Goal: Information Seeking & Learning: Learn about a topic

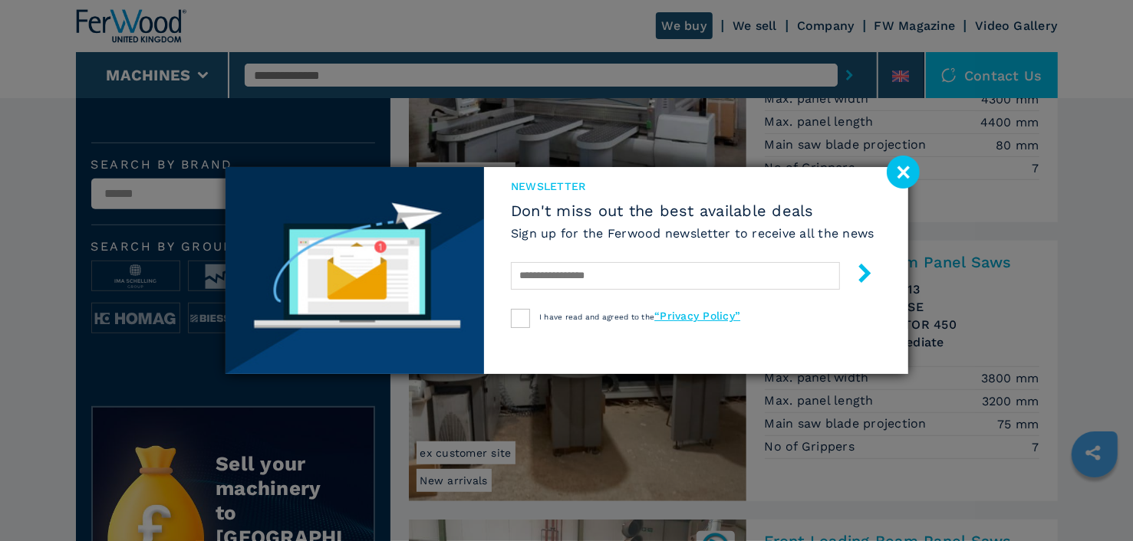
scroll to position [536, 0]
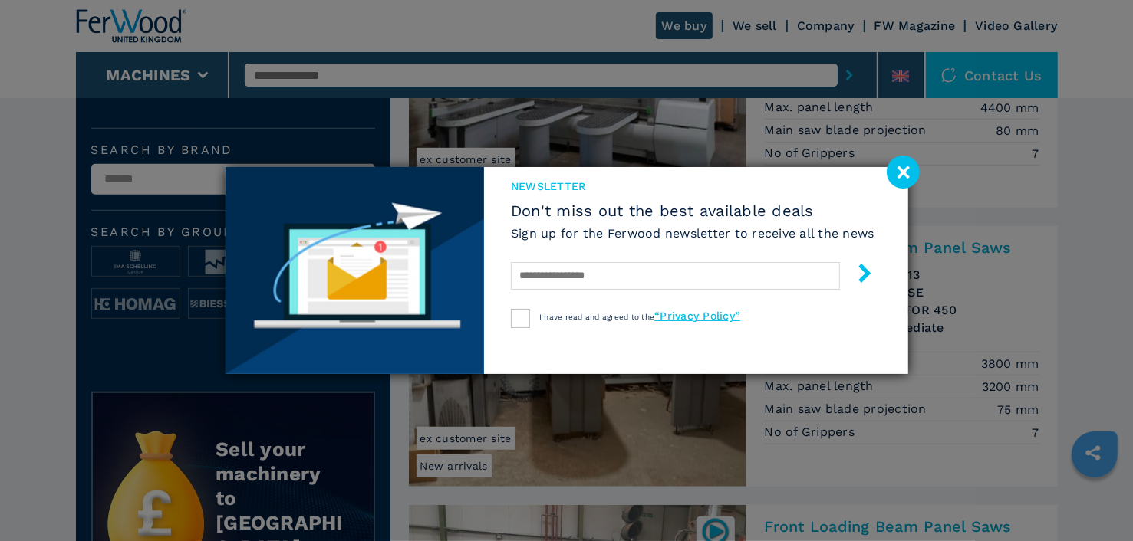
click at [899, 170] on image at bounding box center [903, 172] width 33 height 33
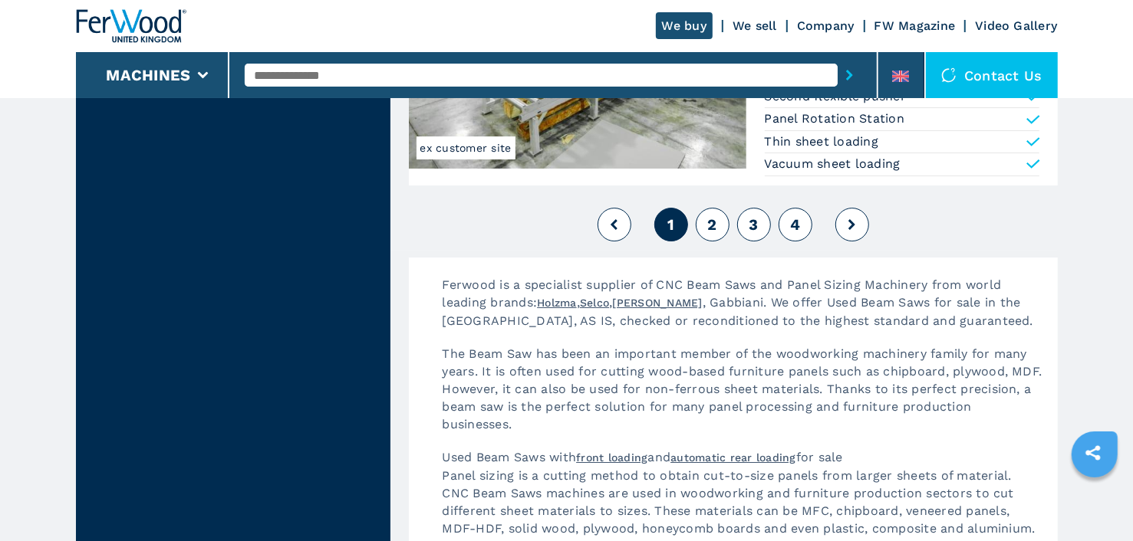
scroll to position [3604, 0]
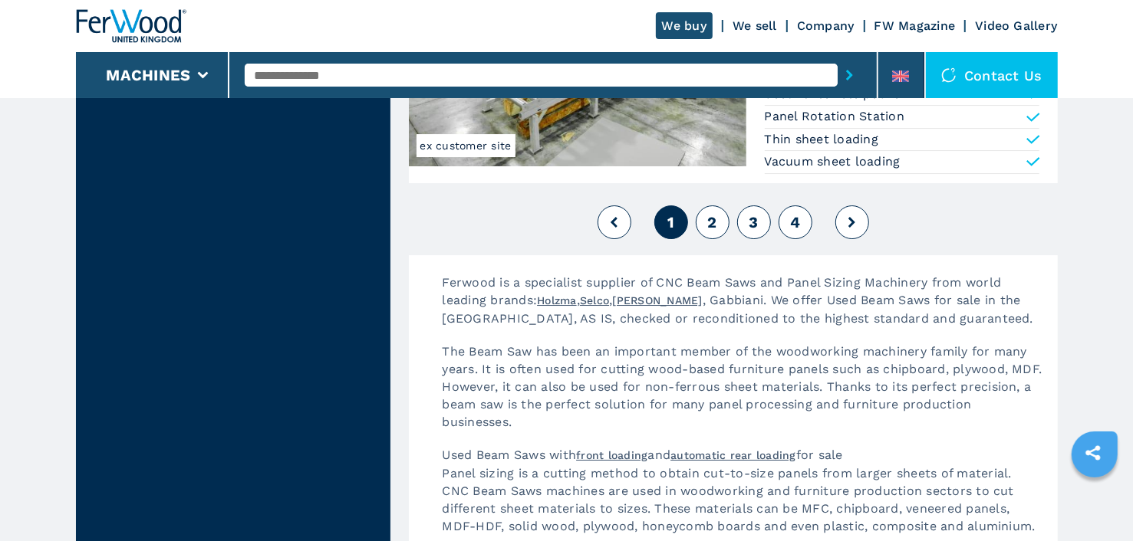
click at [709, 215] on span "2" at bounding box center [711, 222] width 9 height 18
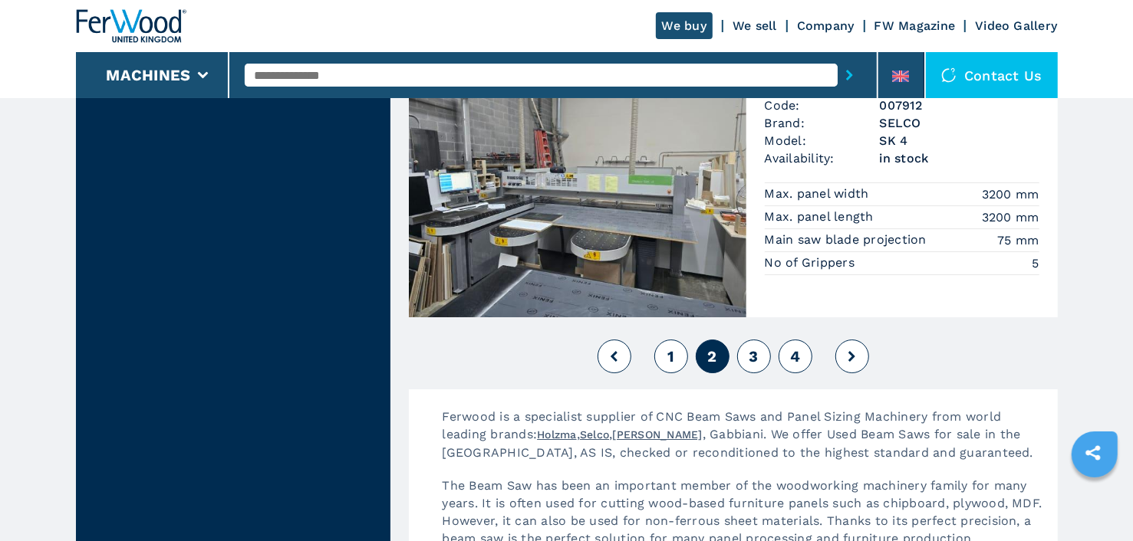
scroll to position [3681, 0]
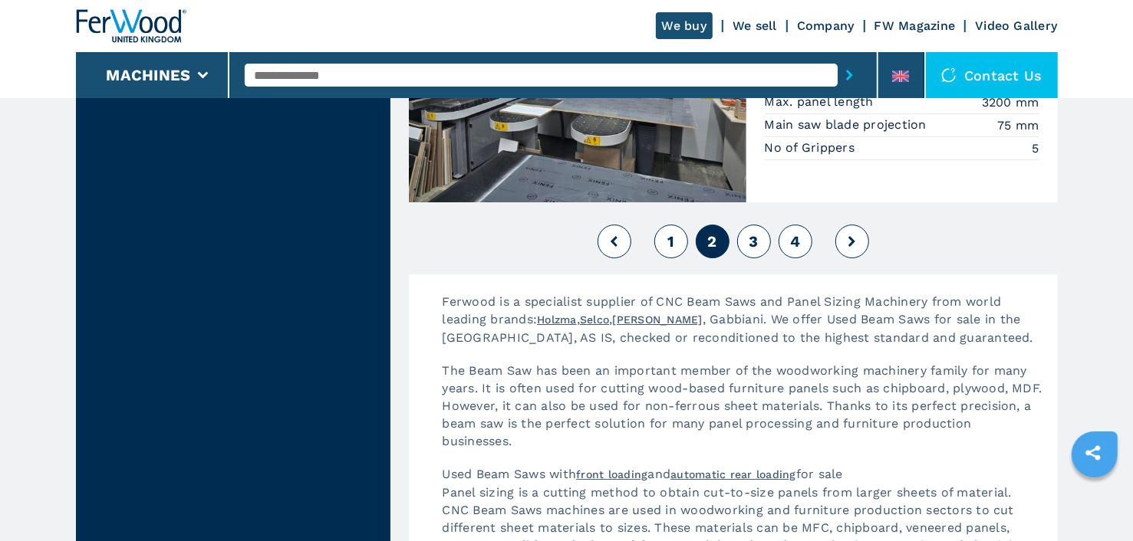
click at [755, 235] on span "3" at bounding box center [752, 241] width 9 height 18
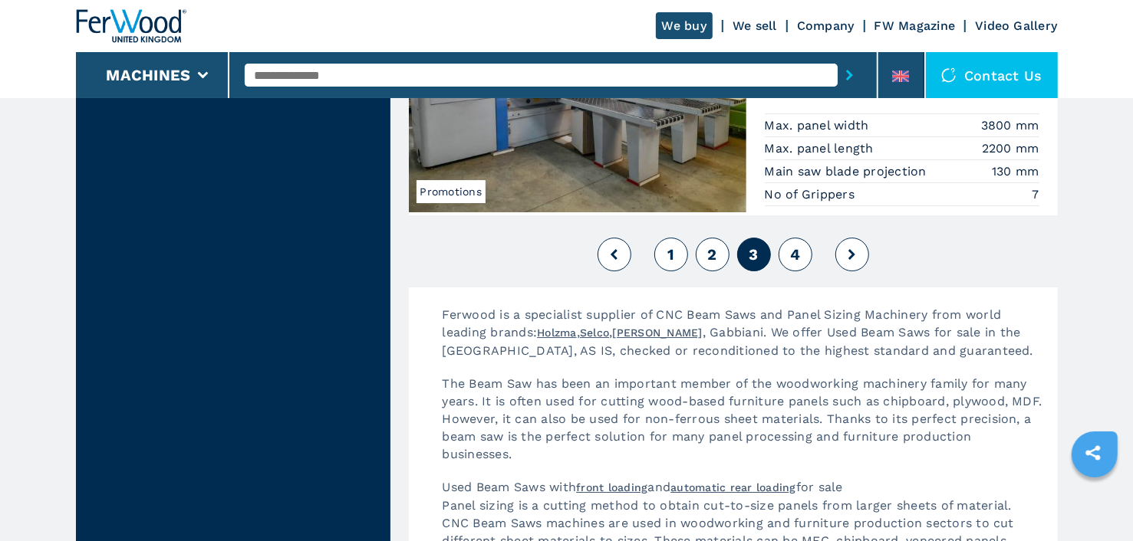
scroll to position [3604, 0]
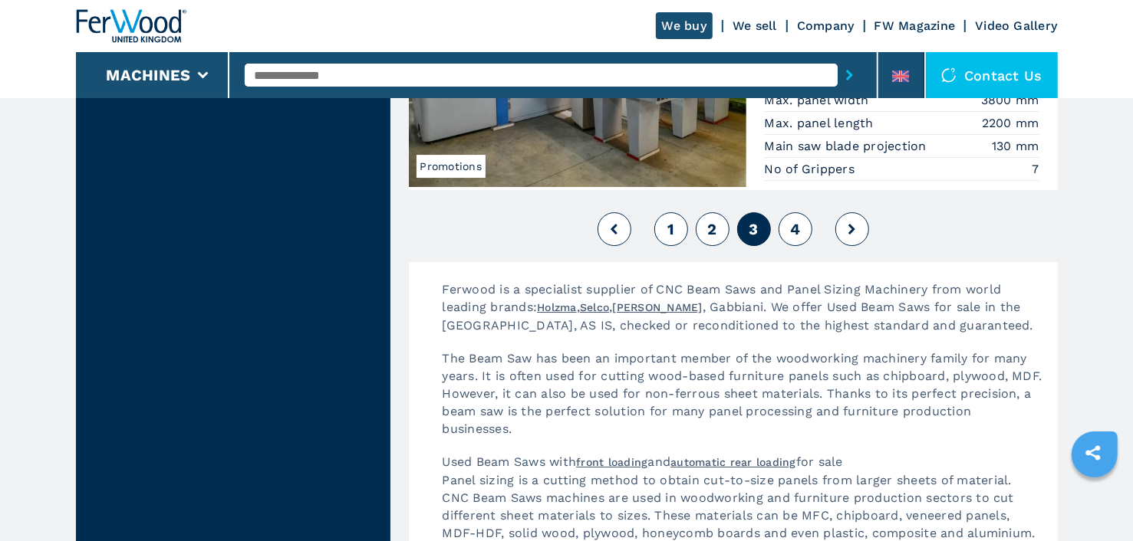
click at [795, 224] on span "4" at bounding box center [795, 229] width 10 height 18
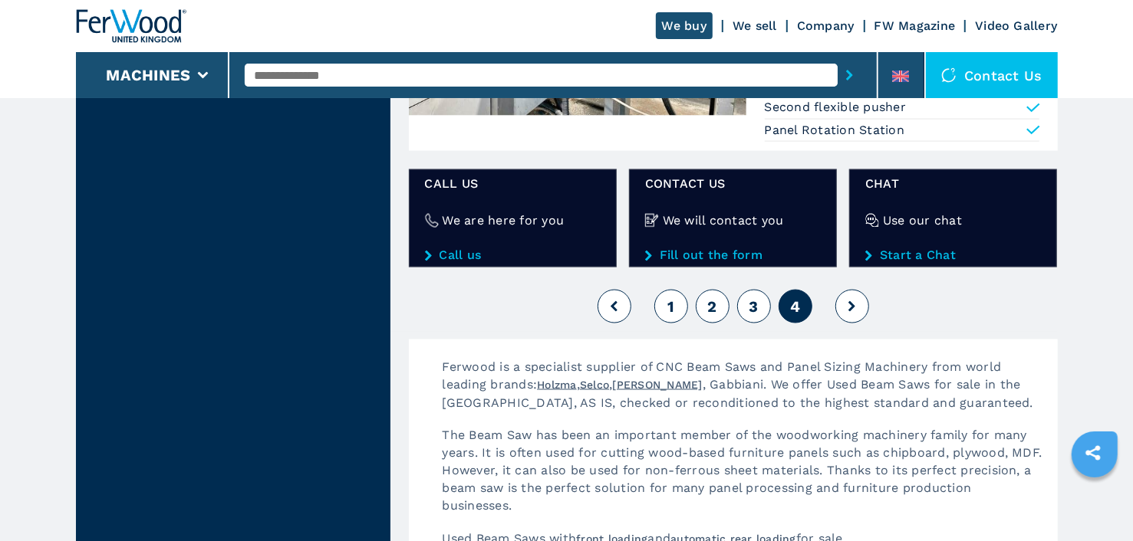
scroll to position [1610, 0]
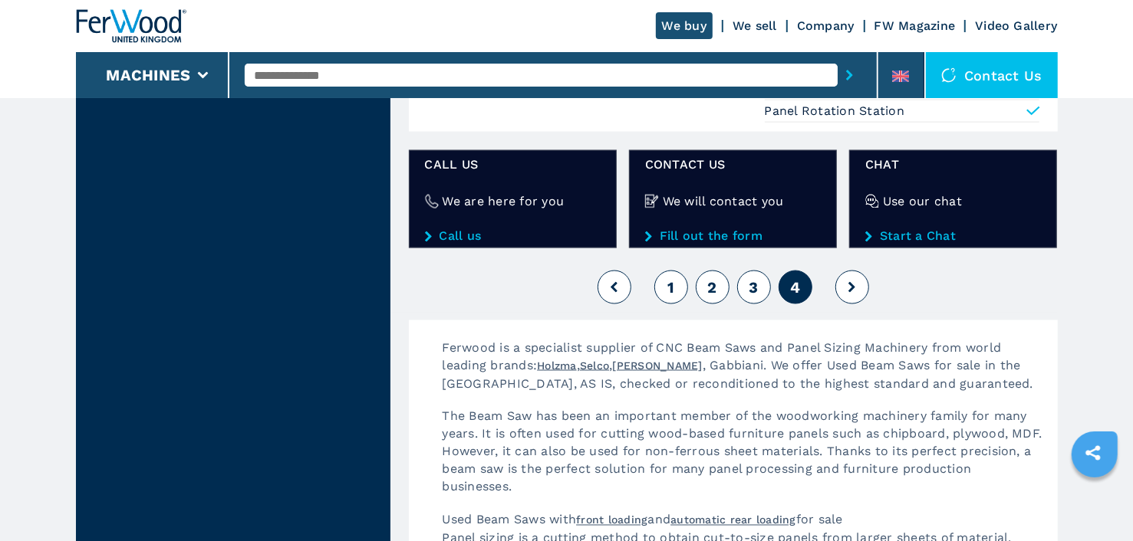
click at [846, 281] on button at bounding box center [852, 288] width 34 height 34
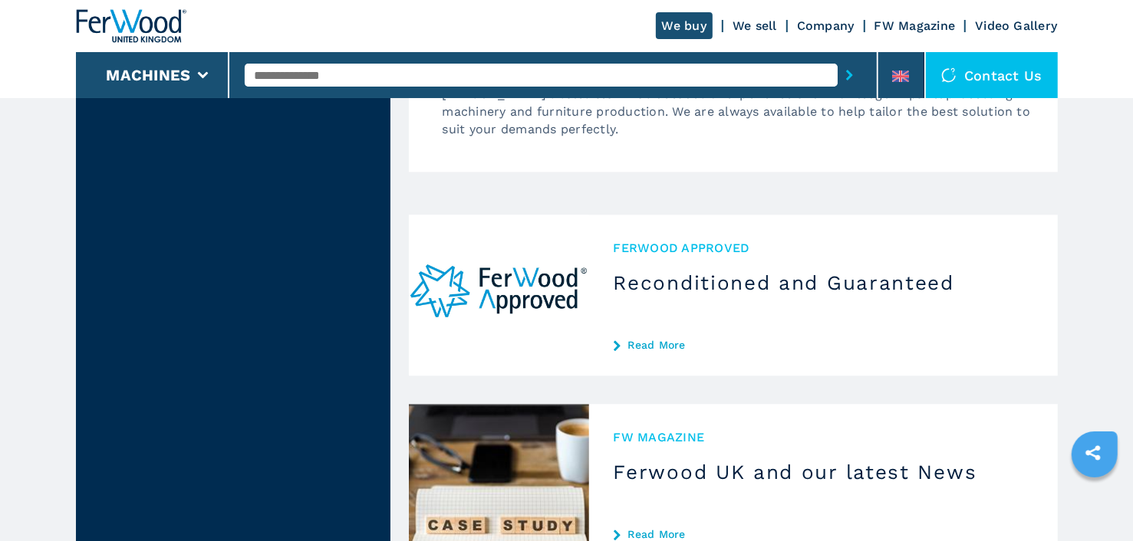
scroll to position [2454, 0]
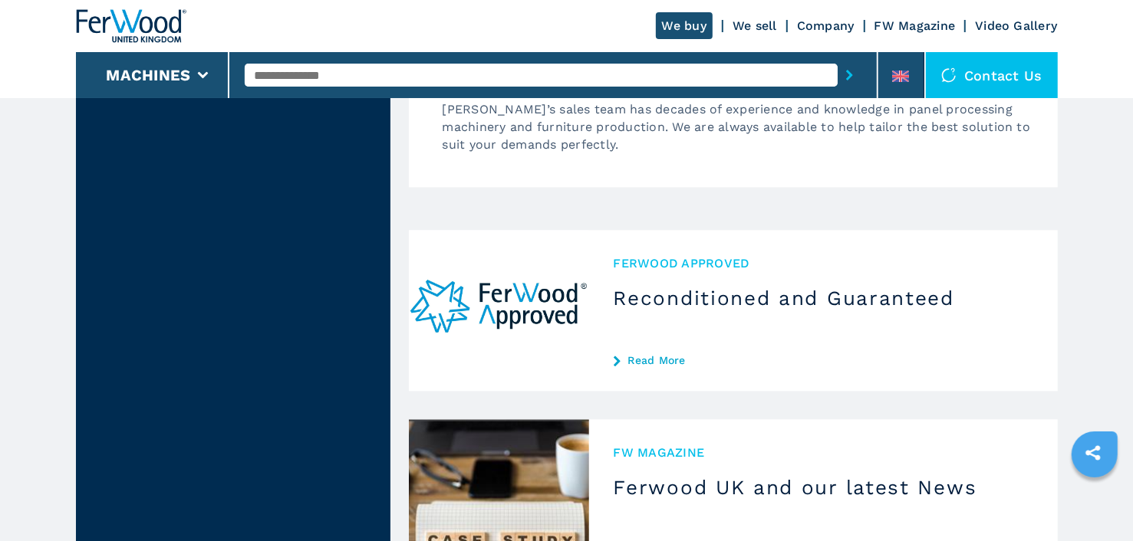
click at [654, 354] on link "Read More" at bounding box center [823, 360] width 419 height 12
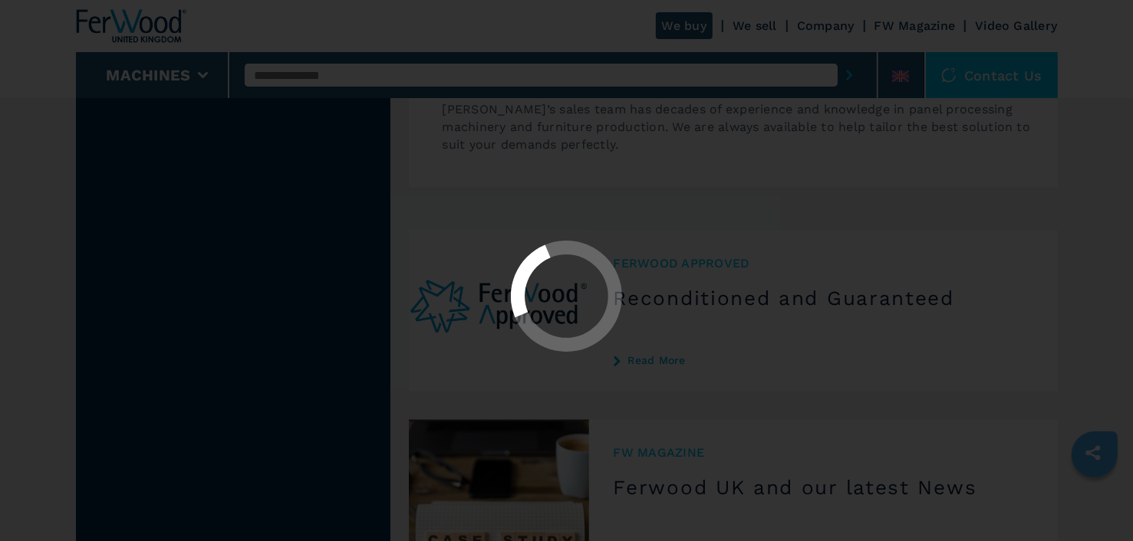
scroll to position [0, 0]
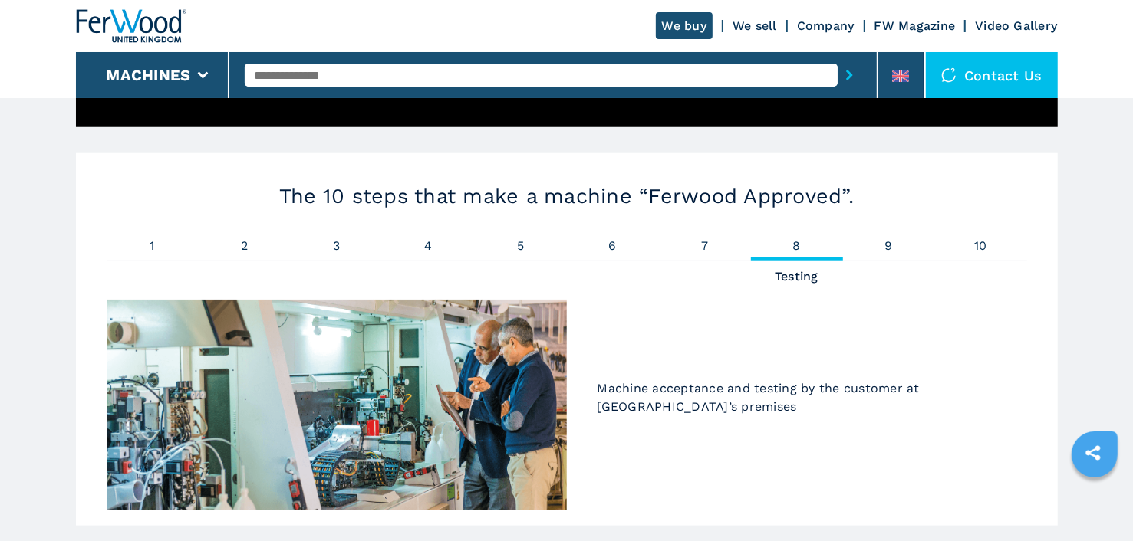
scroll to position [997, 0]
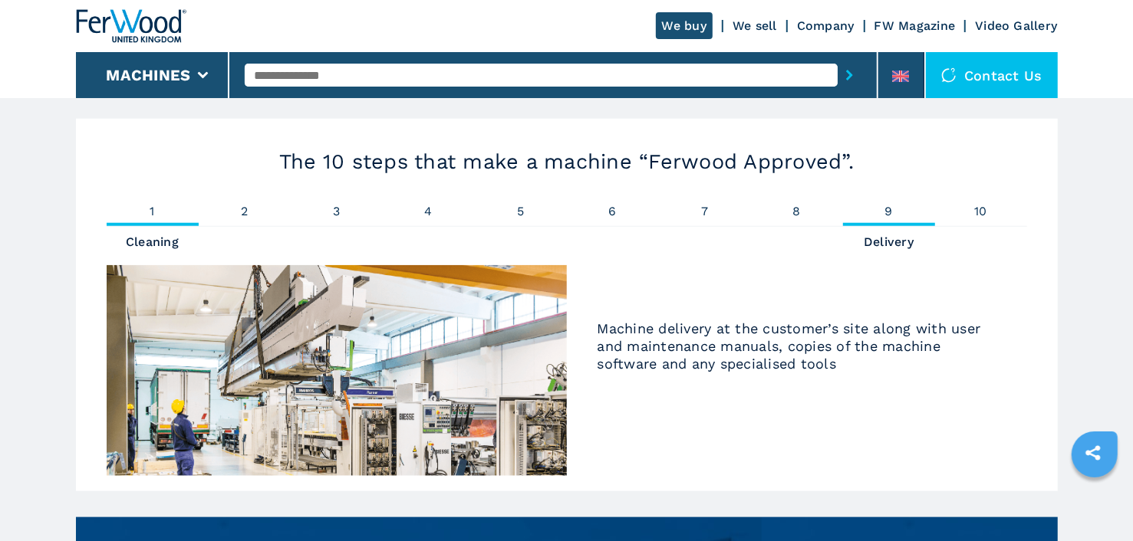
click at [166, 218] on li "1 Cleaning" at bounding box center [153, 216] width 92 height 21
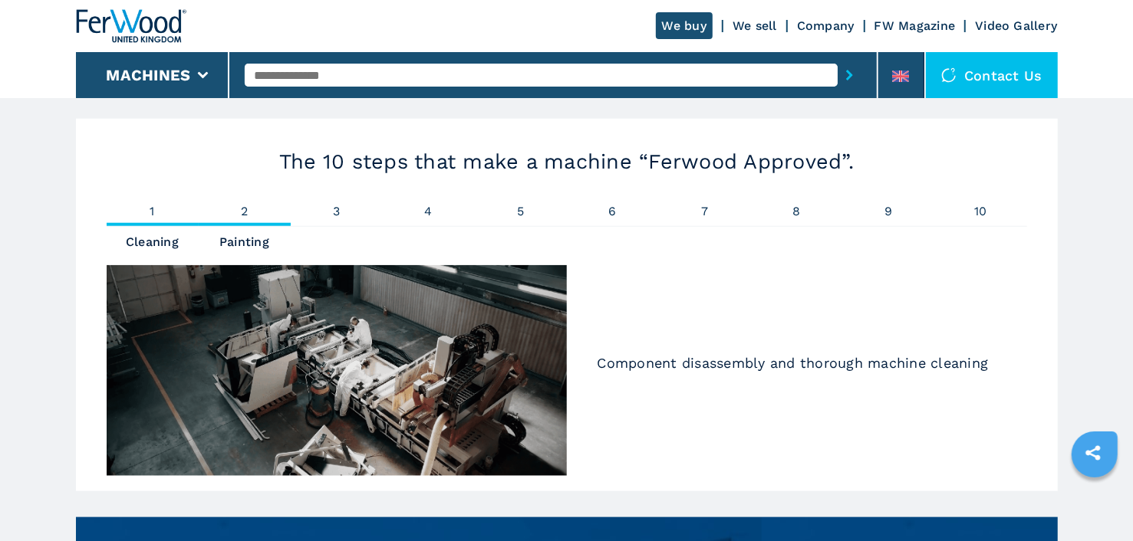
click at [238, 210] on span "2" at bounding box center [245, 212] width 92 height 12
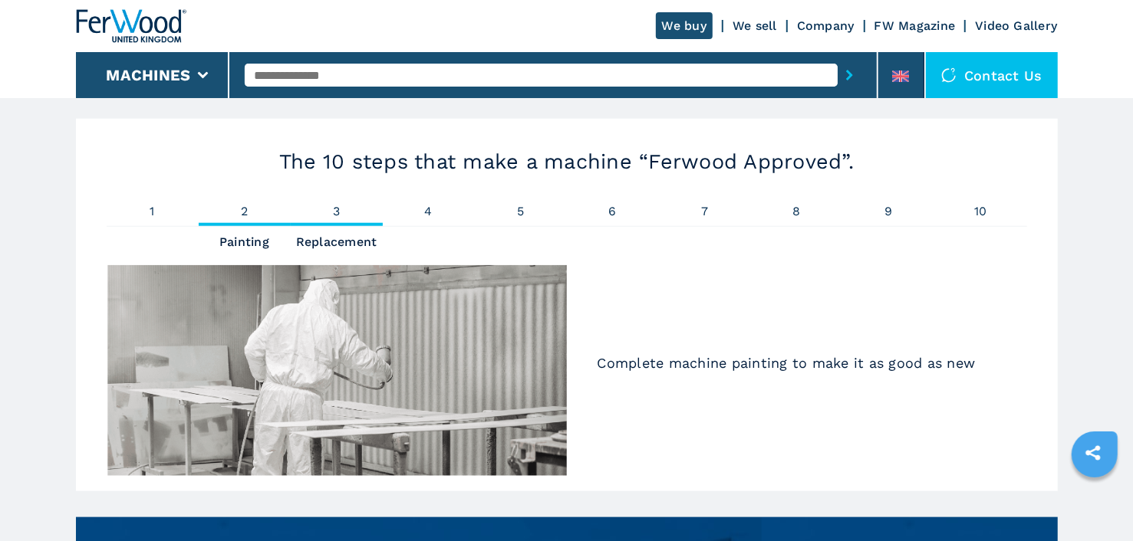
click at [339, 209] on span "3" at bounding box center [337, 212] width 92 height 12
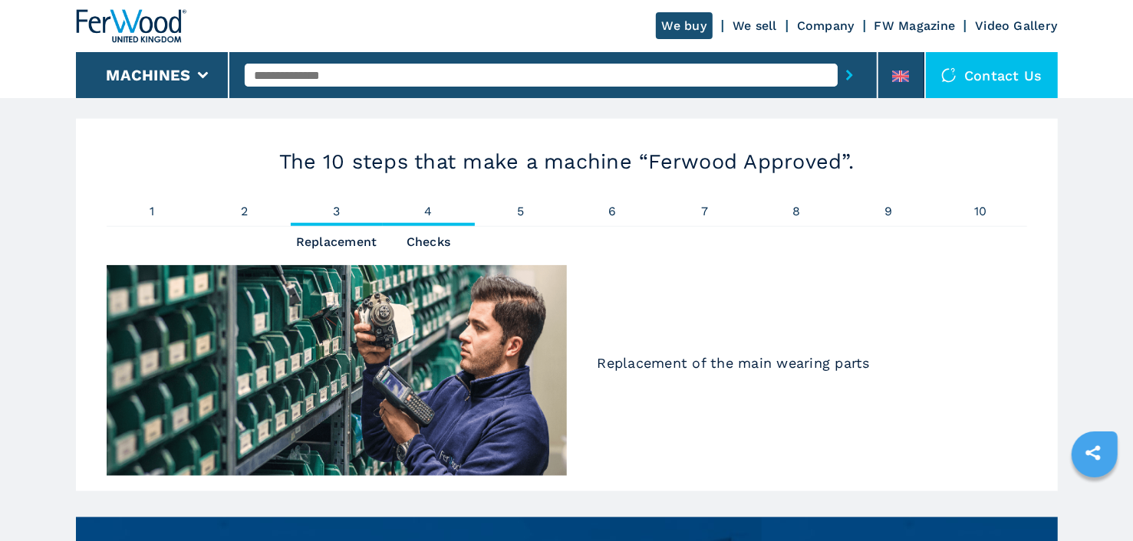
click at [426, 215] on span "4" at bounding box center [429, 212] width 92 height 12
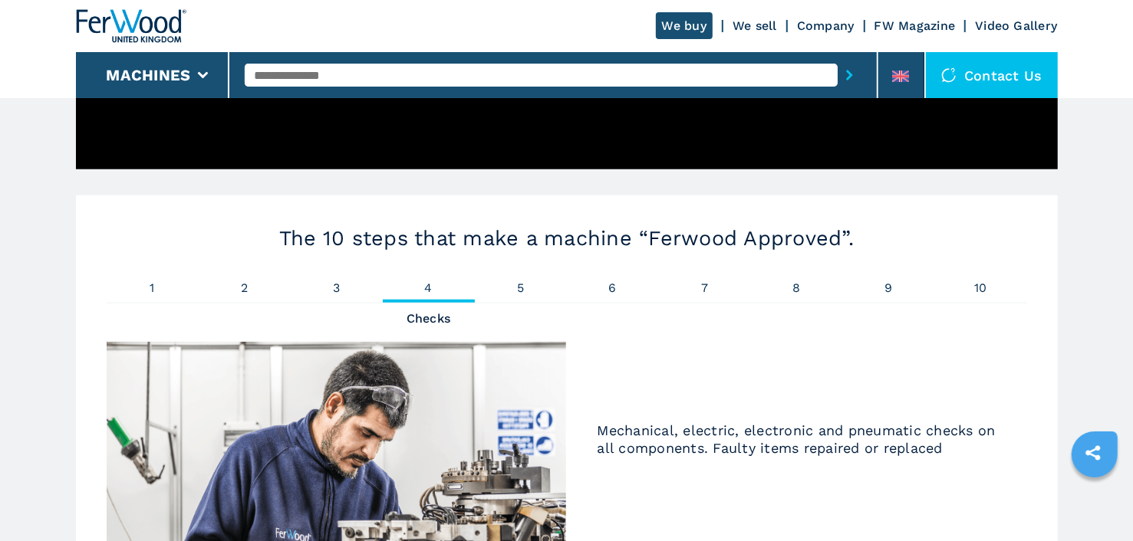
scroll to position [920, 0]
click at [521, 283] on span "5" at bounding box center [521, 288] width 92 height 12
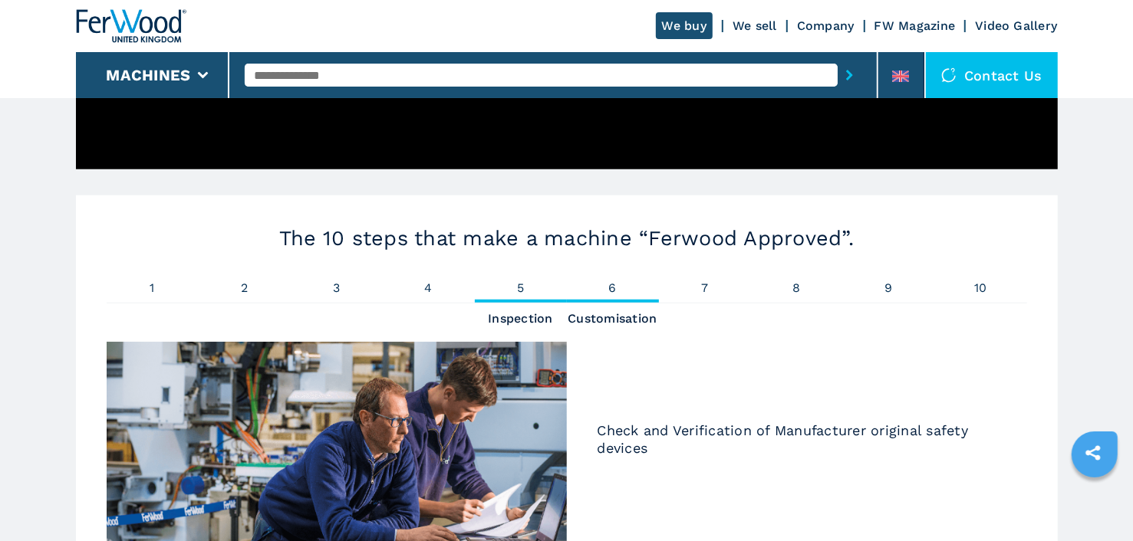
click at [615, 288] on span "6" at bounding box center [613, 288] width 92 height 12
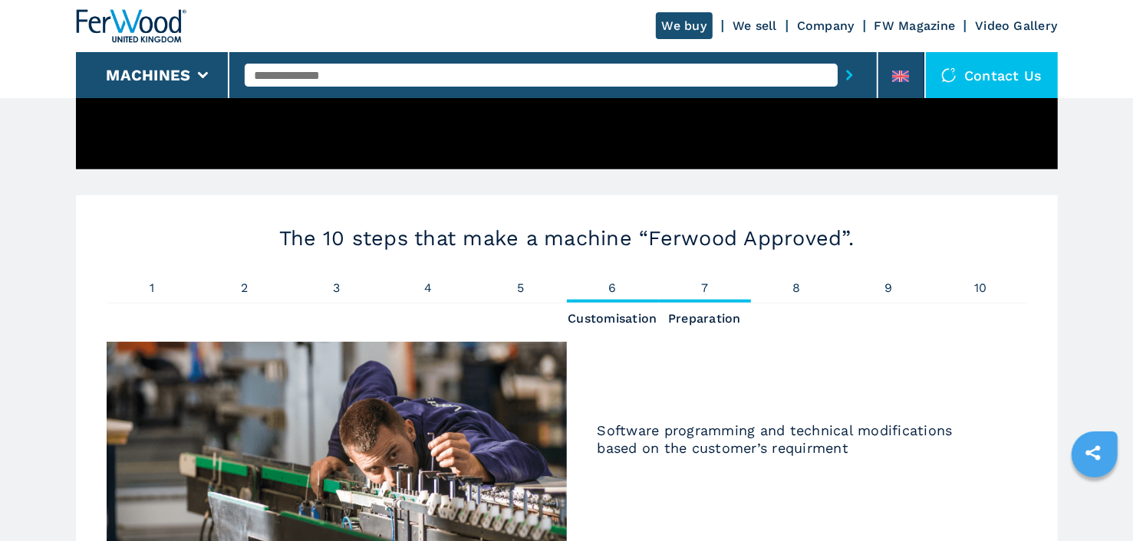
click at [700, 288] on span "7" at bounding box center [705, 288] width 92 height 12
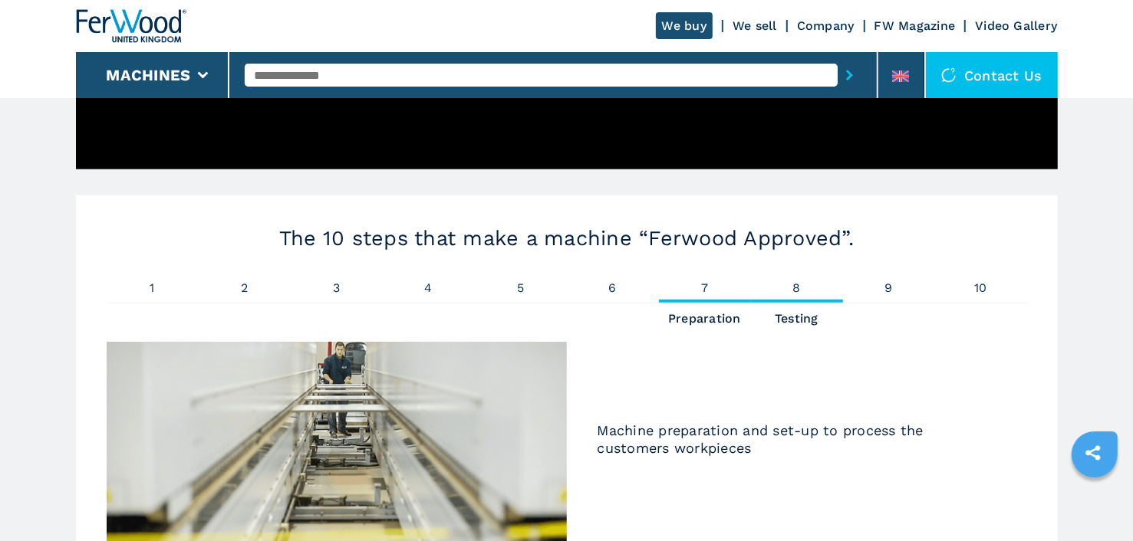
click at [798, 288] on span "8" at bounding box center [797, 288] width 92 height 12
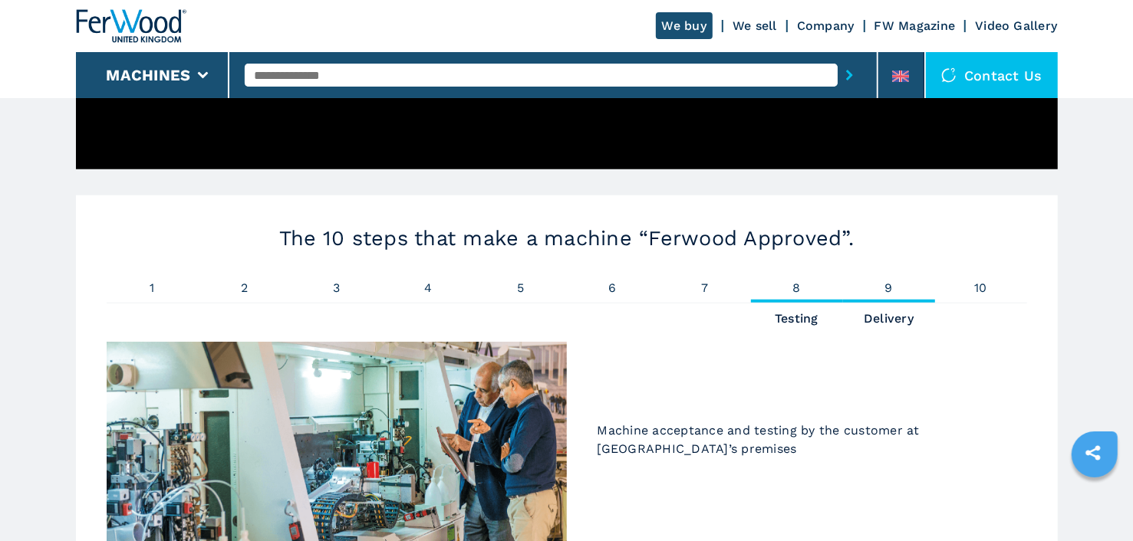
click at [887, 288] on span "9" at bounding box center [889, 288] width 92 height 12
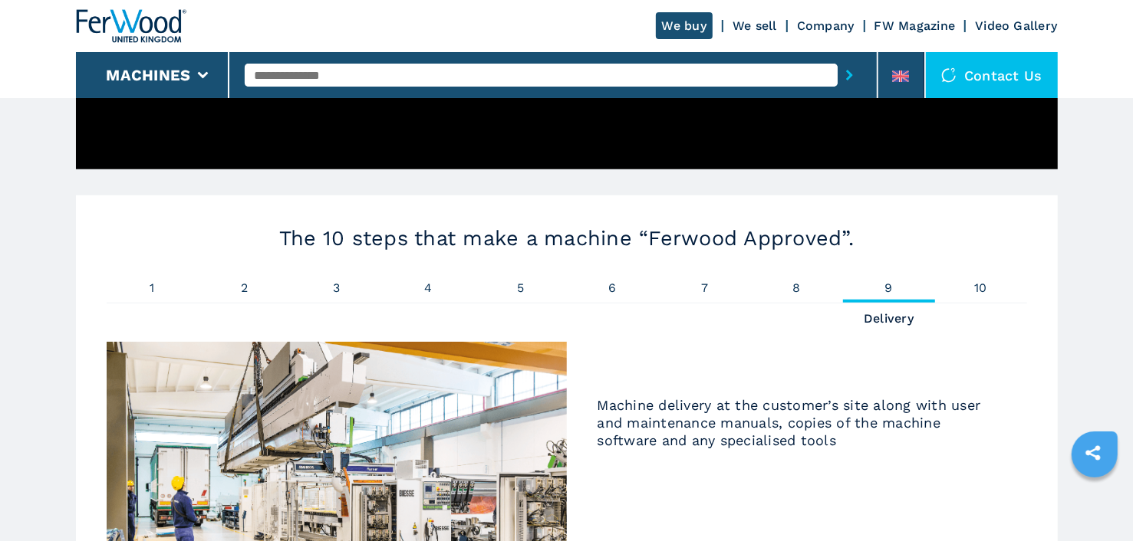
scroll to position [997, 0]
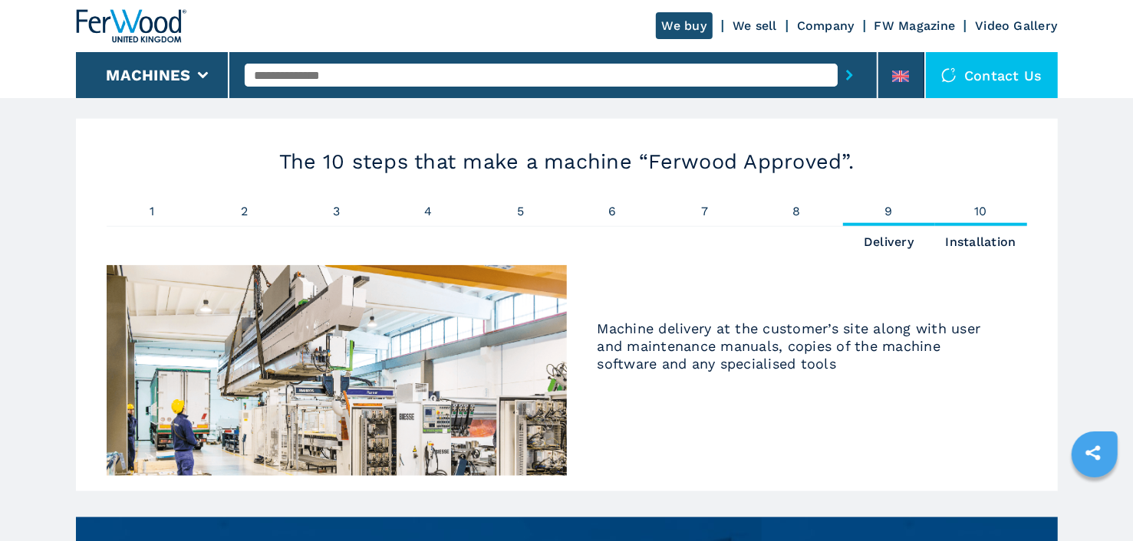
click at [974, 213] on span "10" at bounding box center [981, 212] width 92 height 12
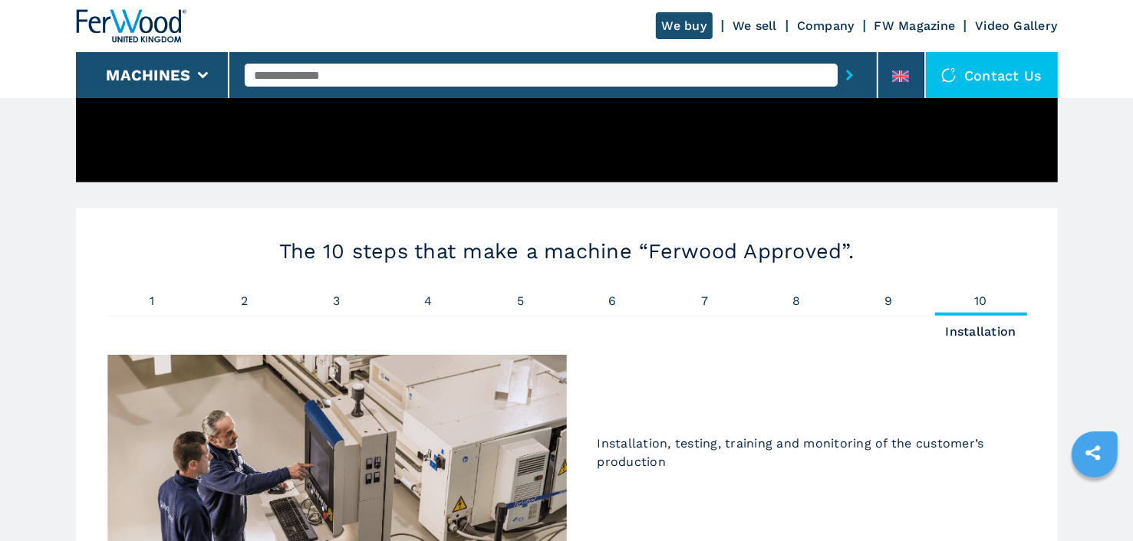
scroll to position [843, 0]
